Goal: Task Accomplishment & Management: Use online tool/utility

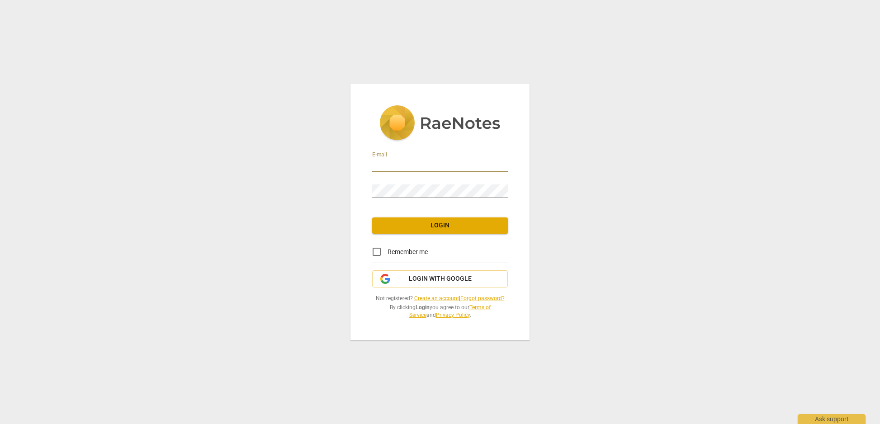
click at [424, 162] on input "email" at bounding box center [440, 165] width 136 height 13
type input "[EMAIL_ADDRESS][DOMAIN_NAME]"
click at [377, 254] on input "Remember me" at bounding box center [377, 252] width 22 height 22
checkbox input "true"
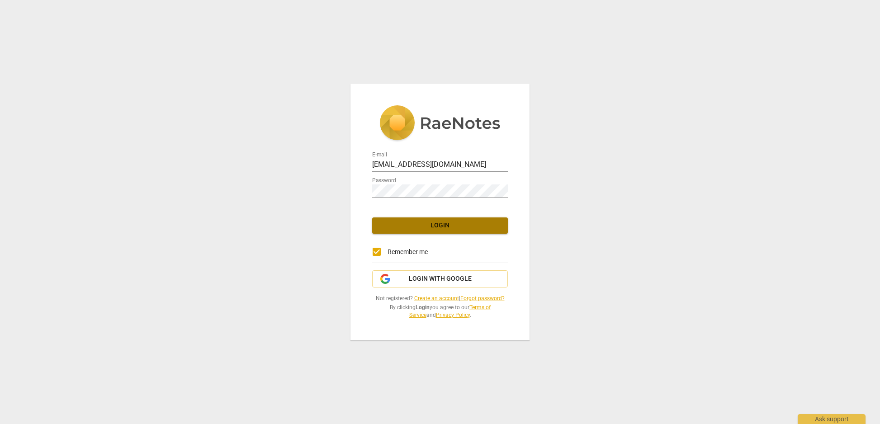
click at [419, 227] on span "Login" at bounding box center [439, 225] width 121 height 9
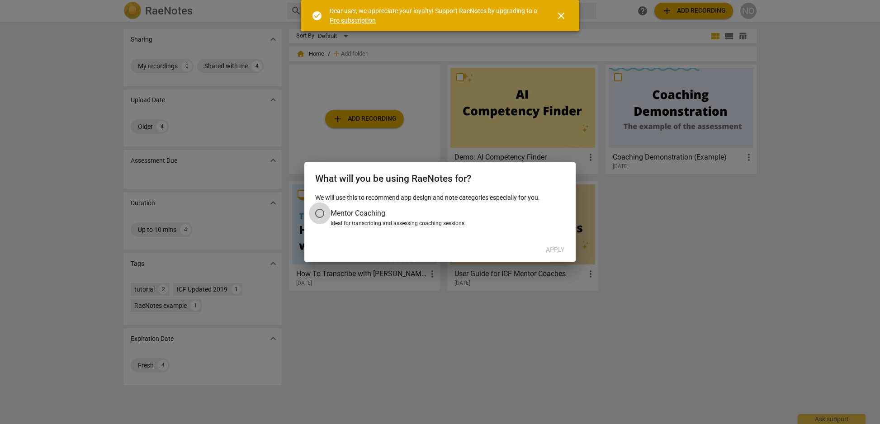
click at [320, 212] on input "Mentor Coaching" at bounding box center [320, 213] width 22 height 22
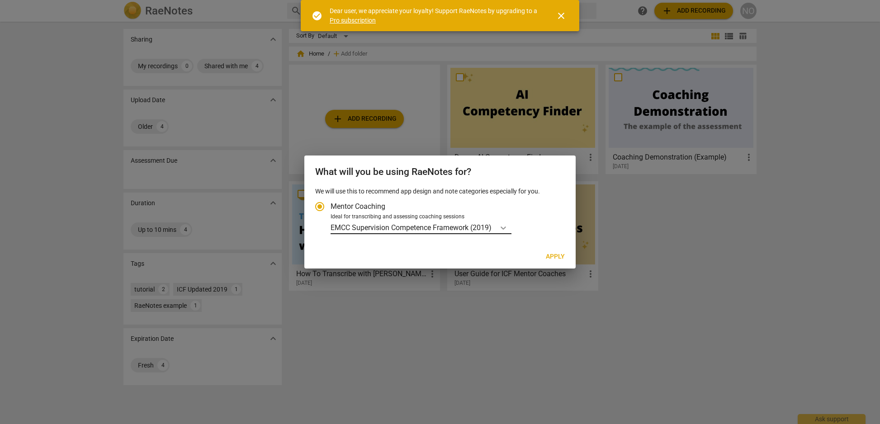
click at [506, 228] on icon "Account type" at bounding box center [502, 227] width 5 height 3
click at [0, 0] on input "Ideal for transcribing and assessing coaching sessions EMCC Supervision Compete…" at bounding box center [0, 0] width 0 height 0
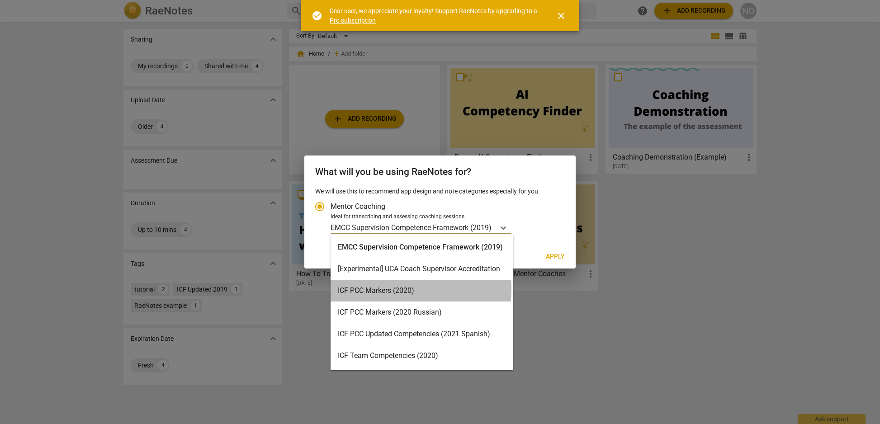
click at [401, 288] on div "ICF PCC Markers (2020)" at bounding box center [421, 291] width 183 height 22
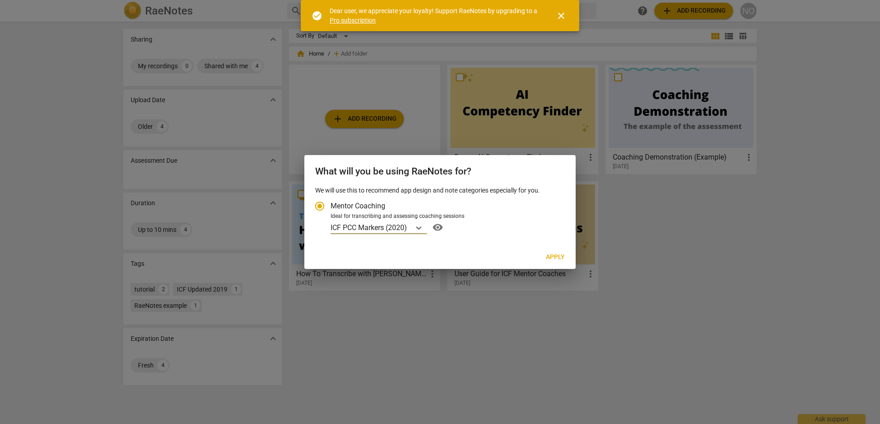
click at [551, 254] on span "Apply" at bounding box center [555, 257] width 19 height 9
radio input "false"
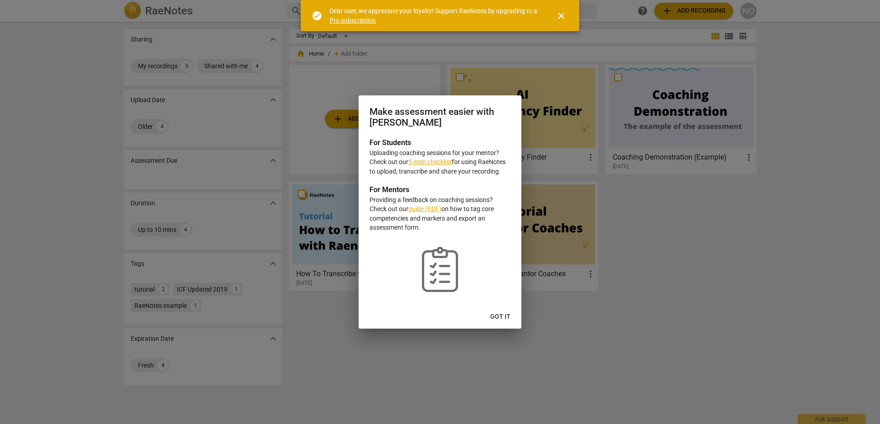
click at [429, 162] on link "5-step checklist" at bounding box center [429, 161] width 43 height 7
click at [498, 318] on span "Got it" at bounding box center [500, 316] width 20 height 9
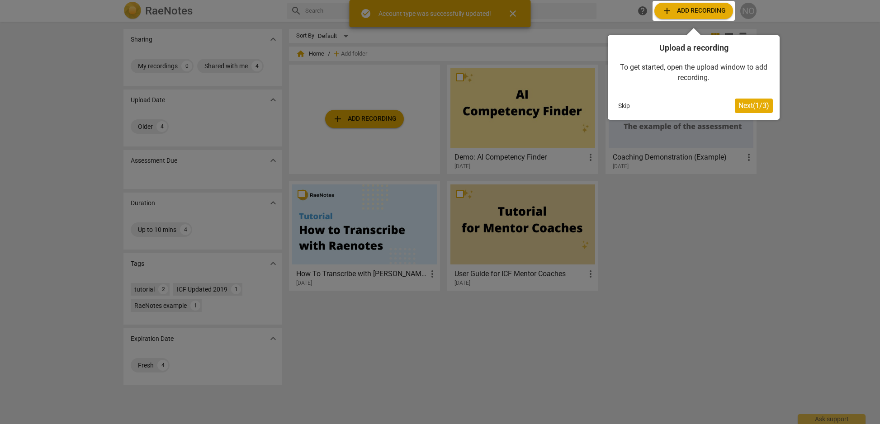
click at [367, 115] on div at bounding box center [440, 212] width 880 height 424
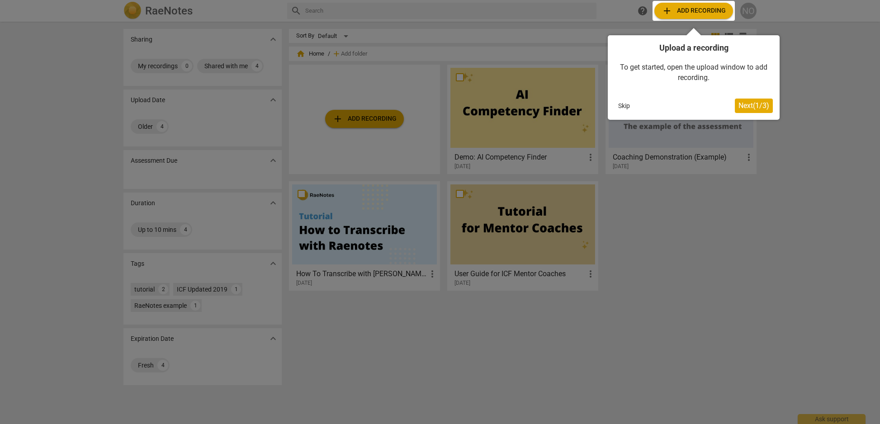
click at [696, 9] on div at bounding box center [693, 11] width 82 height 20
click at [757, 102] on span "Next ( 1 / 3 )" at bounding box center [753, 105] width 31 height 9
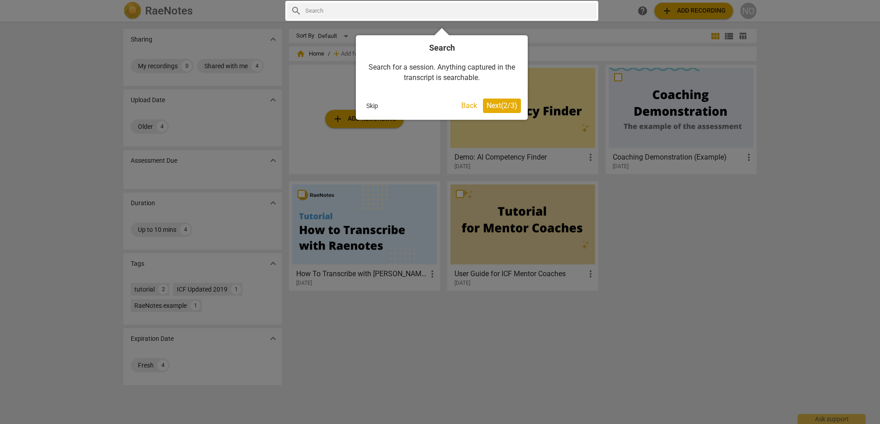
click at [503, 101] on span "Next ( 2 / 3 )" at bounding box center [501, 105] width 31 height 9
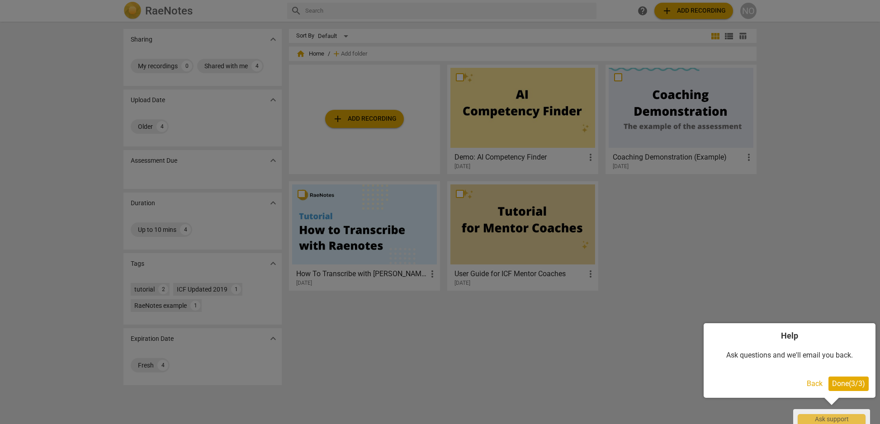
click at [848, 379] on span "Done ( 3 / 3 )" at bounding box center [848, 383] width 33 height 9
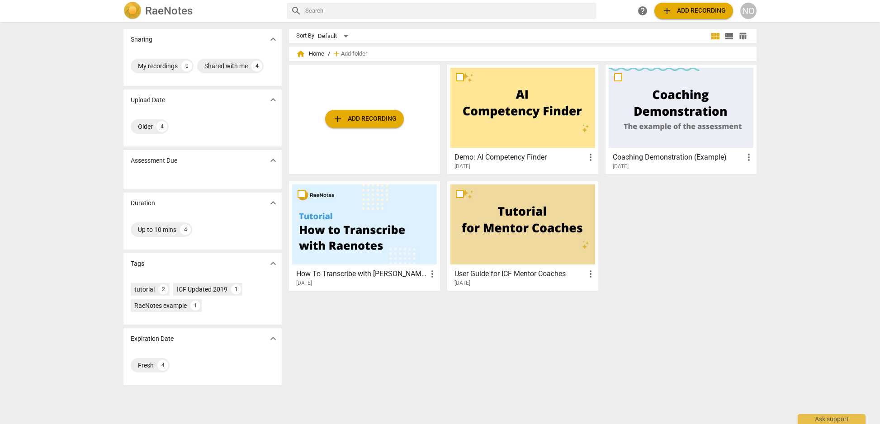
click at [664, 6] on span "add" at bounding box center [666, 10] width 11 height 11
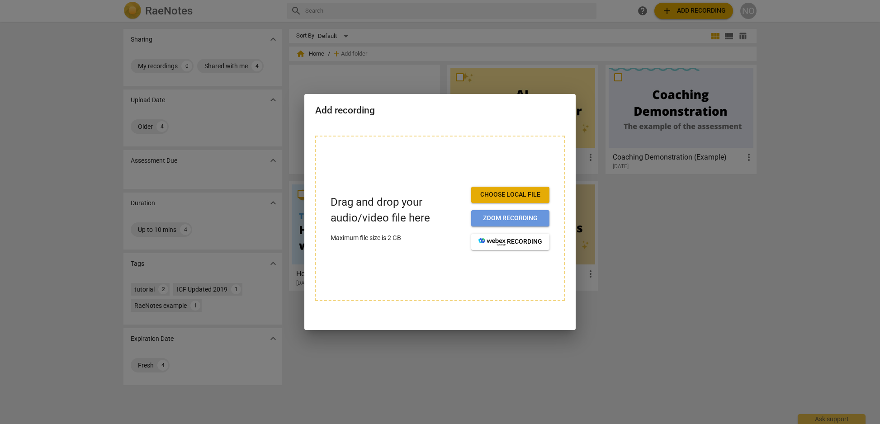
click at [509, 217] on span "Zoom recording" at bounding box center [510, 218] width 64 height 9
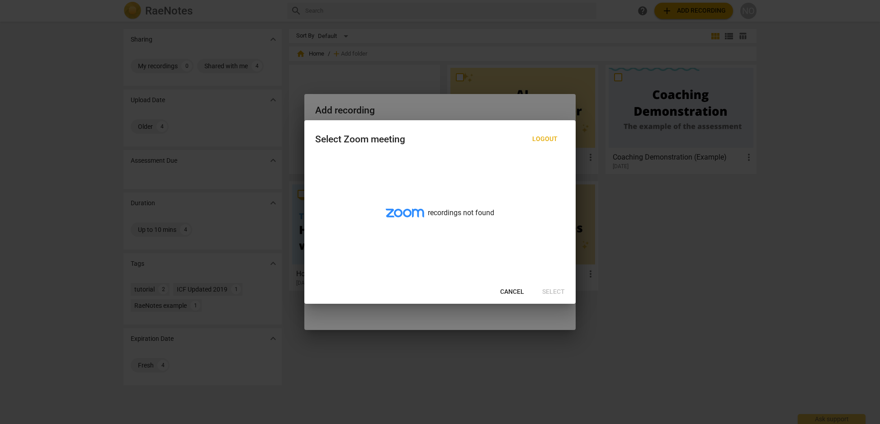
click at [557, 289] on div "Cancel Select" at bounding box center [440, 292] width 268 height 16
click at [366, 367] on div at bounding box center [440, 212] width 880 height 424
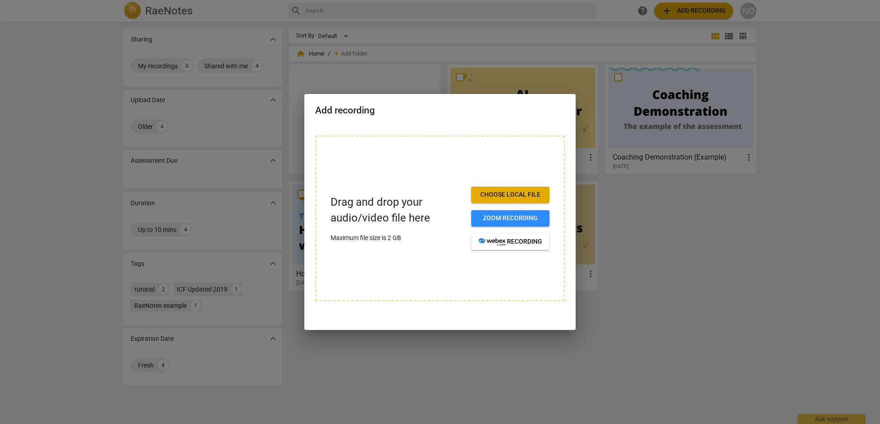
click at [494, 188] on button "Choose local file" at bounding box center [510, 195] width 78 height 16
click at [518, 215] on span "Zoom recording" at bounding box center [510, 218] width 64 height 9
